Goal: Information Seeking & Learning: Understand process/instructions

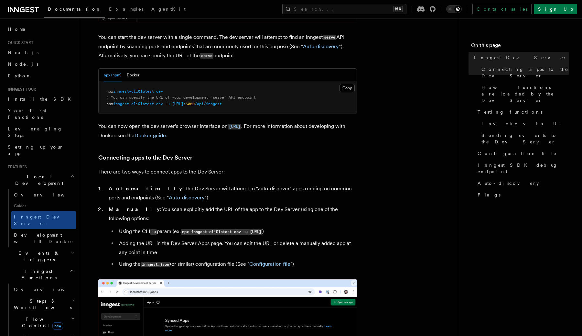
scroll to position [259, 0]
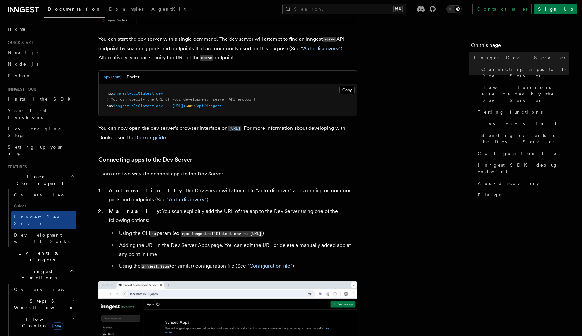
click at [256, 97] on span "# You can specify the URL of your development `serve` API endpoint" at bounding box center [181, 99] width 150 height 5
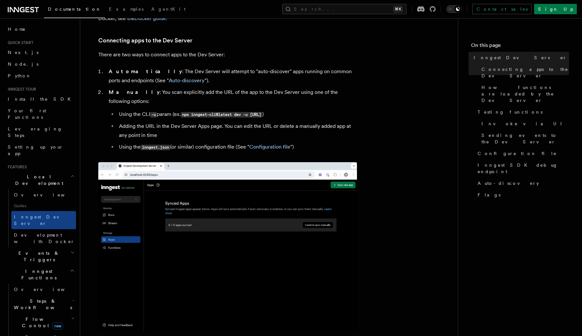
scroll to position [385, 0]
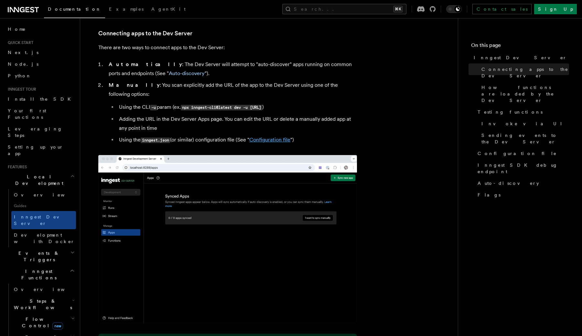
click at [280, 137] on link "Configuration file" at bounding box center [270, 140] width 41 height 6
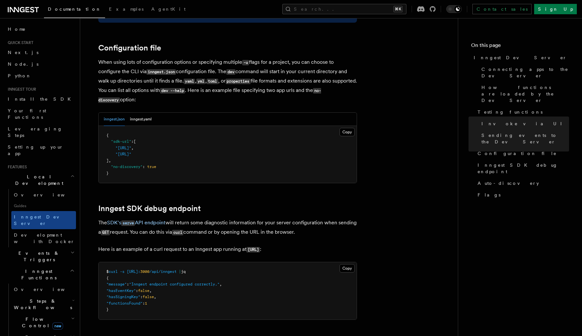
scroll to position [1692, 0]
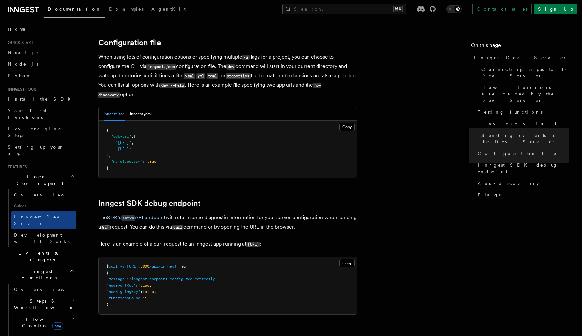
click at [173, 121] on pre "{ "sdk-url" : [ "http://localhost:3000/api/inngest" , "http://localhost:3030/ap…" at bounding box center [228, 149] width 258 height 57
click at [272, 160] on pre "{ "sdk-url" : [ "http://localhost:3000/api/inngest" , "http://localhost:3030/ap…" at bounding box center [228, 149] width 258 height 57
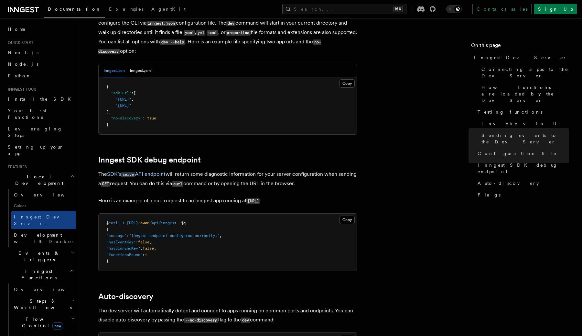
scroll to position [1736, 0]
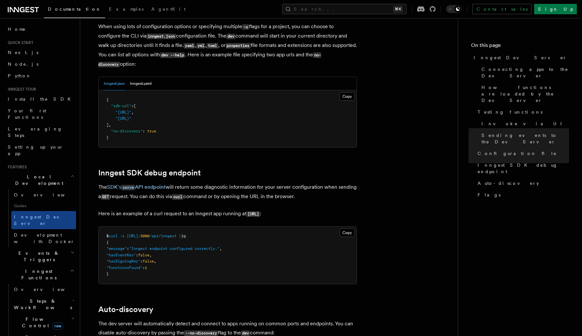
scroll to position [1670, 0]
